Goal: Download file/media

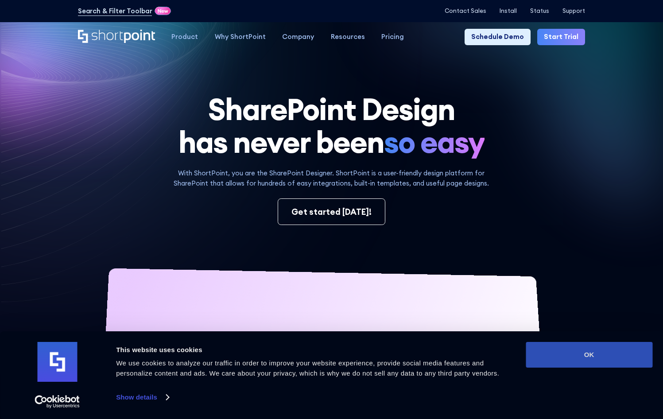
click at [574, 358] on button "OK" at bounding box center [589, 355] width 127 height 26
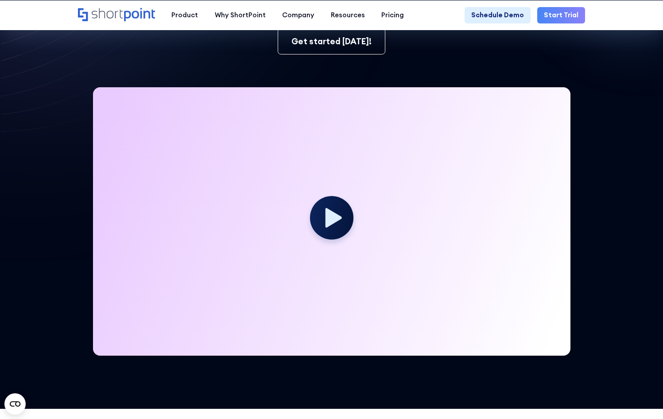
scroll to position [172, 0]
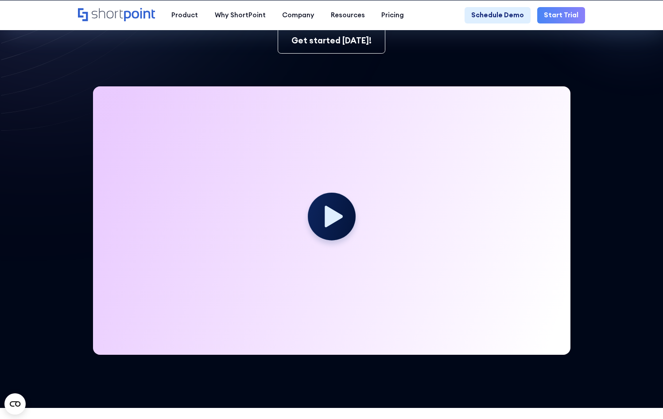
click at [334, 217] on icon at bounding box center [334, 217] width 18 height 22
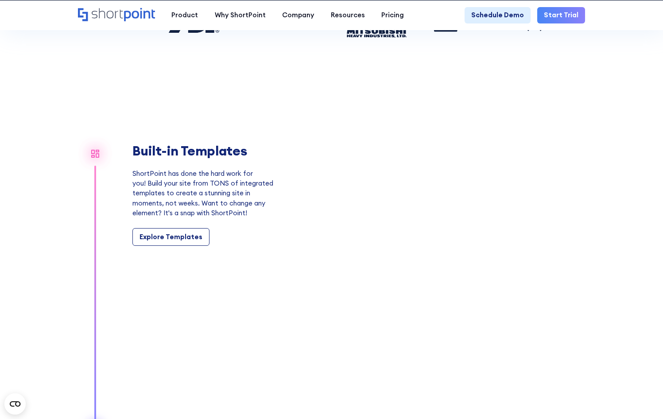
scroll to position [707, 0]
click at [164, 242] on div "Explore Templates" at bounding box center [171, 237] width 63 height 10
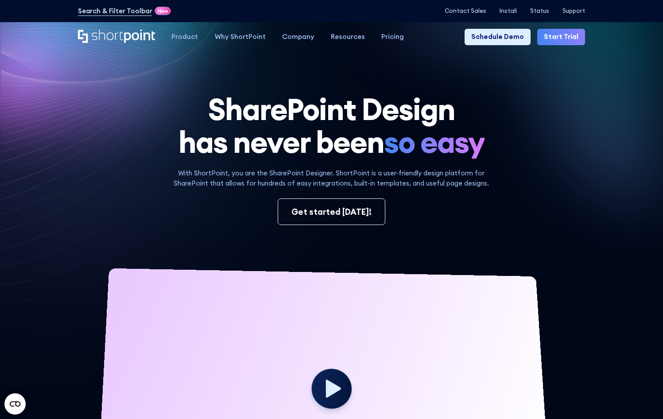
click at [46, 101] on icon at bounding box center [117, 51] width 299 height 137
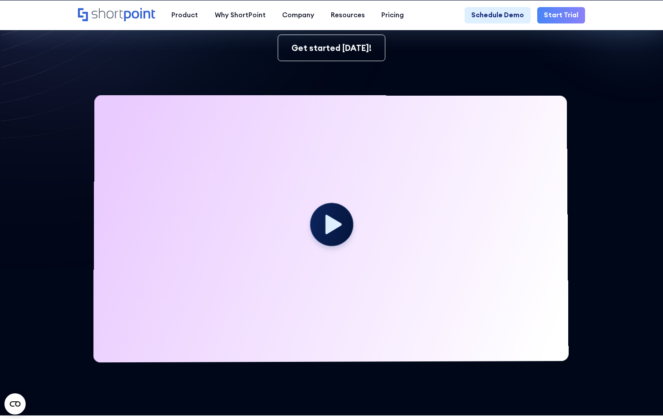
scroll to position [187, 0]
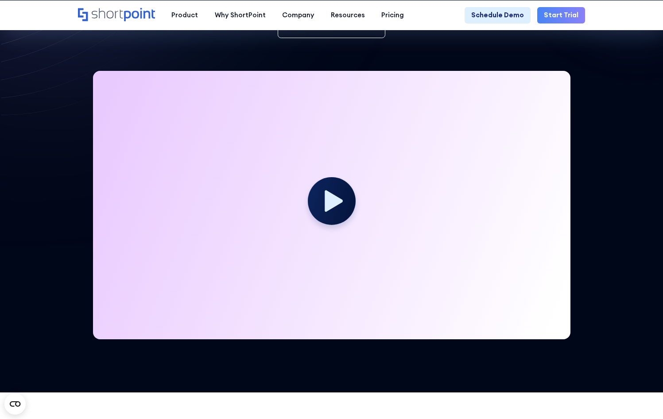
click at [326, 205] on icon at bounding box center [334, 202] width 18 height 22
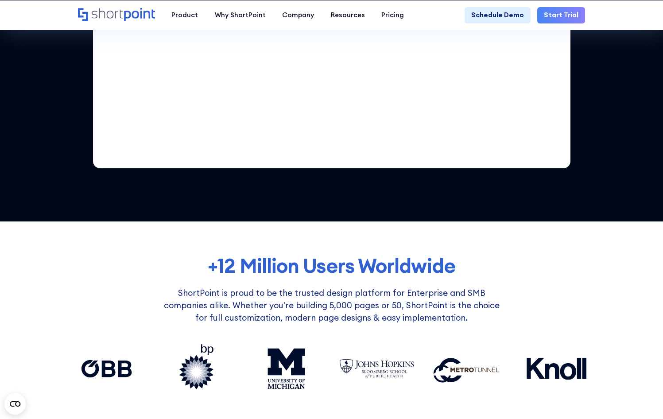
scroll to position [0, 0]
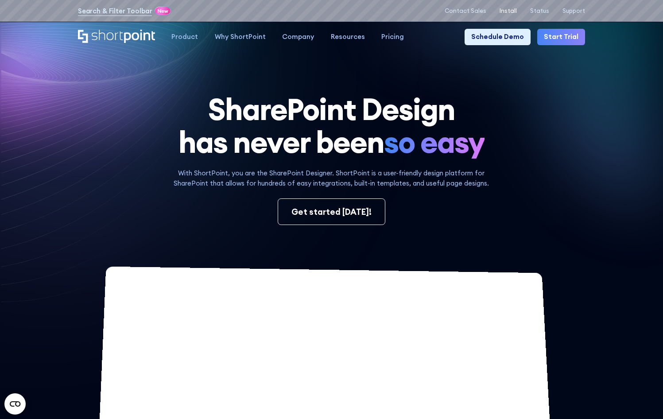
click at [512, 13] on p "Install" at bounding box center [508, 11] width 17 height 7
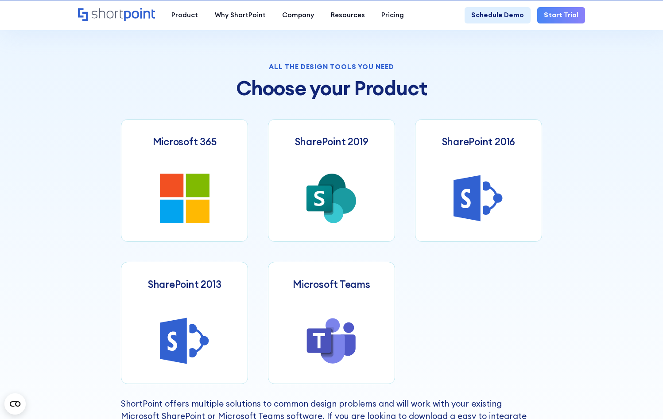
scroll to position [324, 0]
click at [195, 188] on icon at bounding box center [197, 185] width 23 height 23
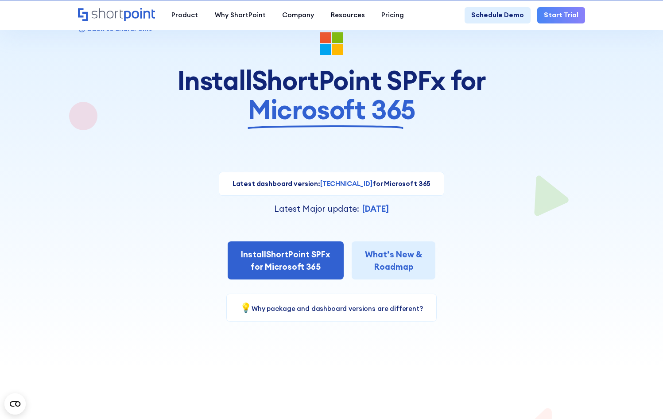
scroll to position [51, 0]
